Goal: Task Accomplishment & Management: Manage account settings

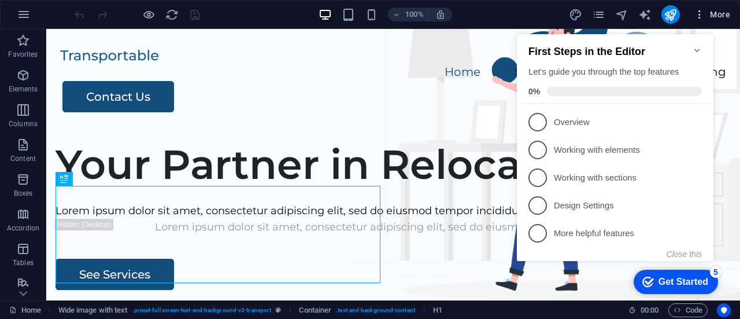
click at [701, 14] on icon "button" at bounding box center [700, 15] width 12 height 12
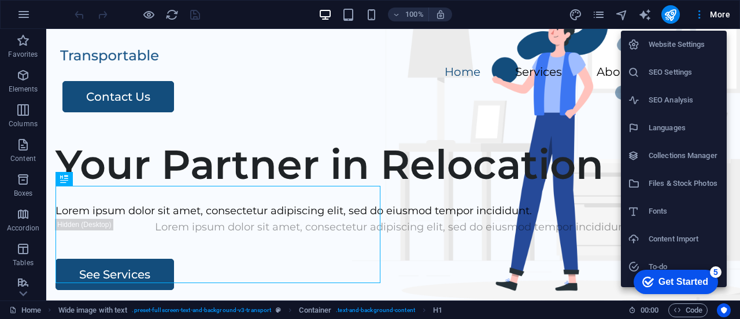
click at [690, 46] on h6 "Website Settings" at bounding box center [684, 45] width 71 height 14
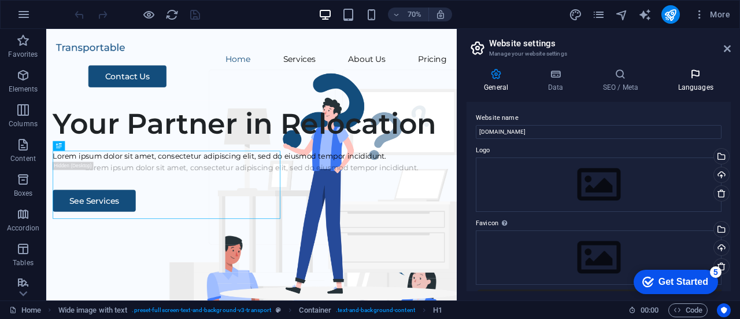
click at [696, 82] on h4 "Languages" at bounding box center [695, 80] width 71 height 24
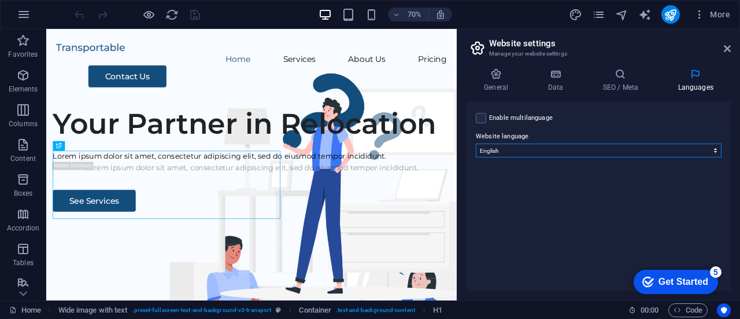
click at [690, 150] on select "Abkhazian Afar Afrikaans Akan Albanian Amharic Arabic Aragonese Armenian Assame…" at bounding box center [599, 150] width 246 height 14
select select "6"
click at [476, 143] on select "Abkhazian Afar Afrikaans Akan Albanian Amharic Arabic Aragonese Armenian Assame…" at bounding box center [599, 150] width 246 height 14
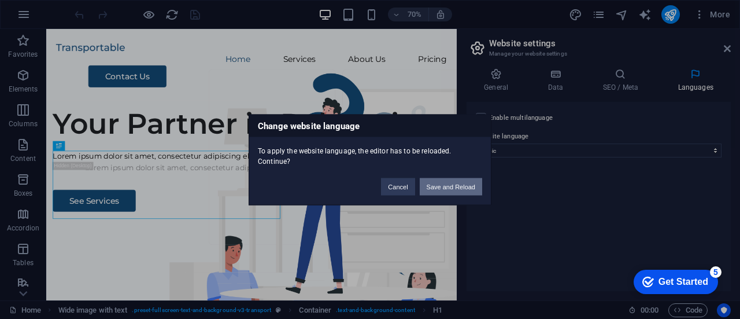
click at [458, 178] on button "Save and Reload" at bounding box center [451, 185] width 62 height 17
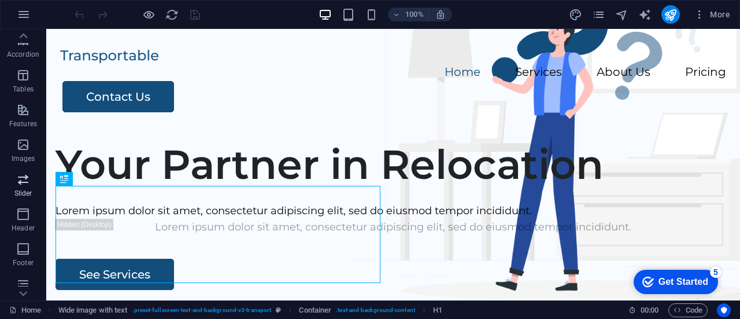
scroll to position [249, 0]
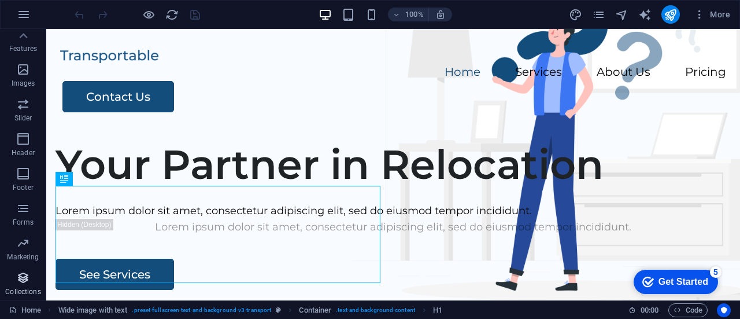
click at [27, 290] on p "Collections" at bounding box center [22, 291] width 35 height 9
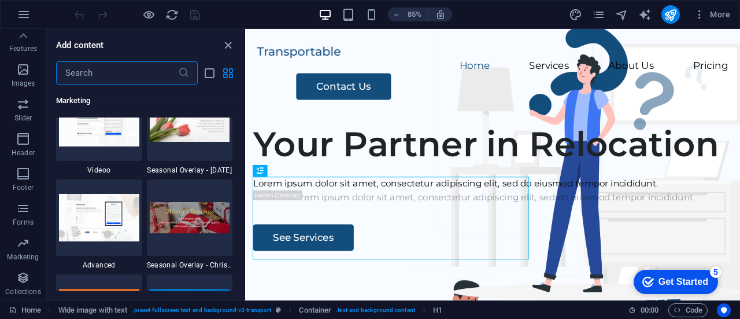
scroll to position [10584, 0]
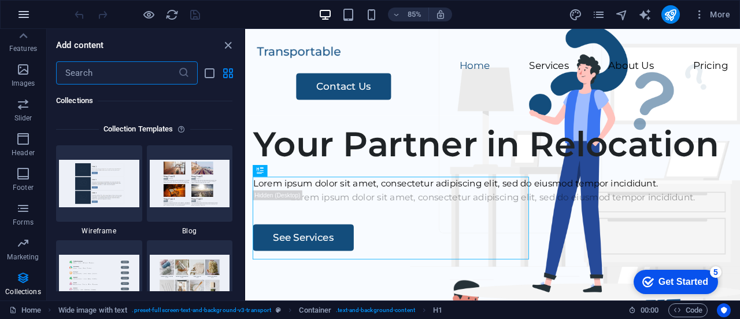
click at [24, 12] on icon "button" at bounding box center [24, 15] width 14 height 14
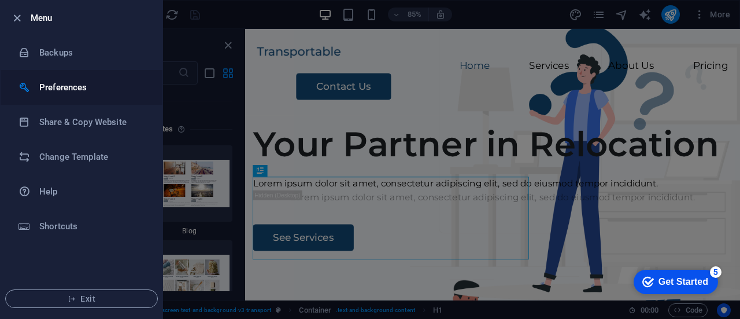
click at [58, 91] on h6 "Preferences" at bounding box center [92, 87] width 107 height 14
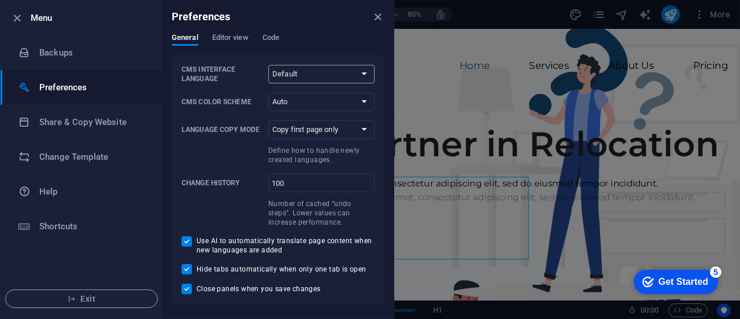
click at [338, 71] on select "Default Deutsch English Español Français Magyar Italiano Nederlands Polski Port…" at bounding box center [321, 74] width 106 height 19
click at [378, 45] on div "General Editor view Code" at bounding box center [278, 44] width 213 height 22
click at [427, 75] on div at bounding box center [370, 159] width 740 height 319
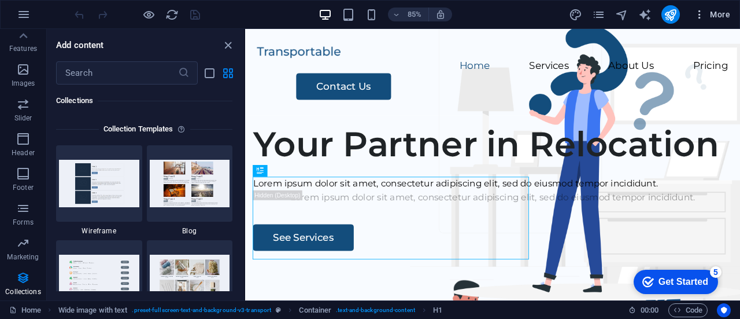
click at [700, 12] on icon "button" at bounding box center [700, 15] width 12 height 12
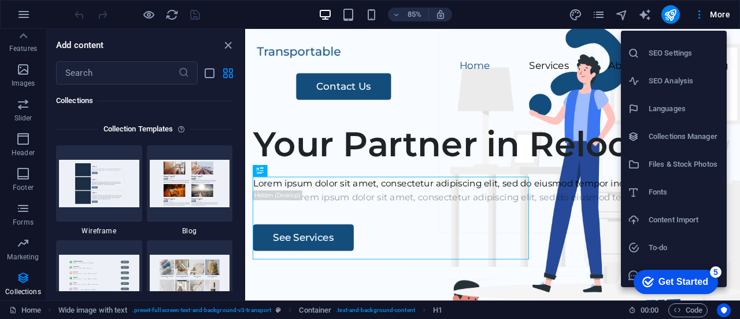
scroll to position [0, 0]
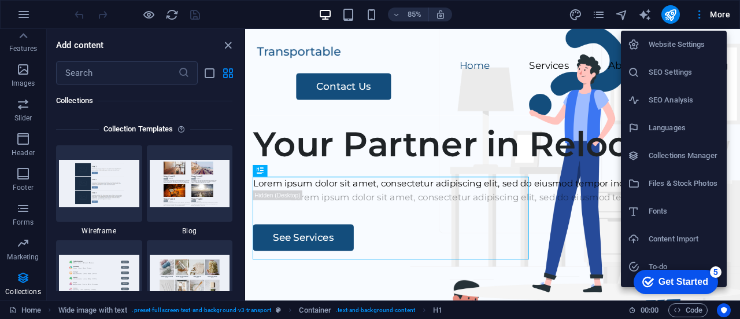
click at [687, 45] on h6 "Website Settings" at bounding box center [684, 45] width 71 height 14
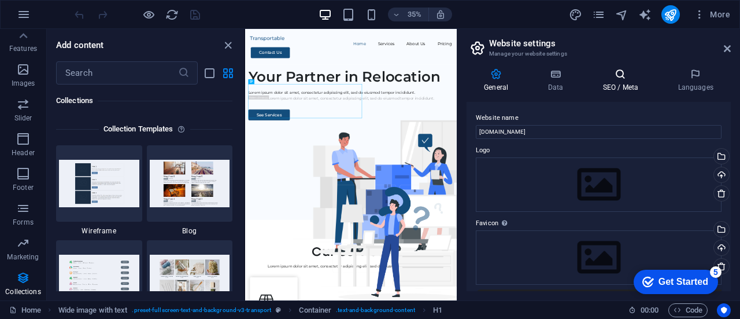
click at [627, 80] on h4 "SEO / Meta" at bounding box center [622, 80] width 75 height 24
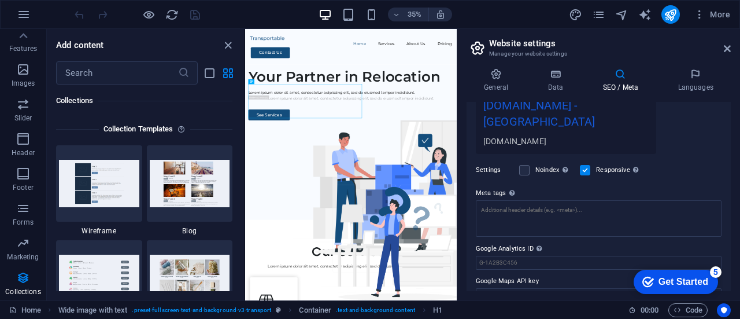
scroll to position [235, 0]
